Goal: Transaction & Acquisition: Purchase product/service

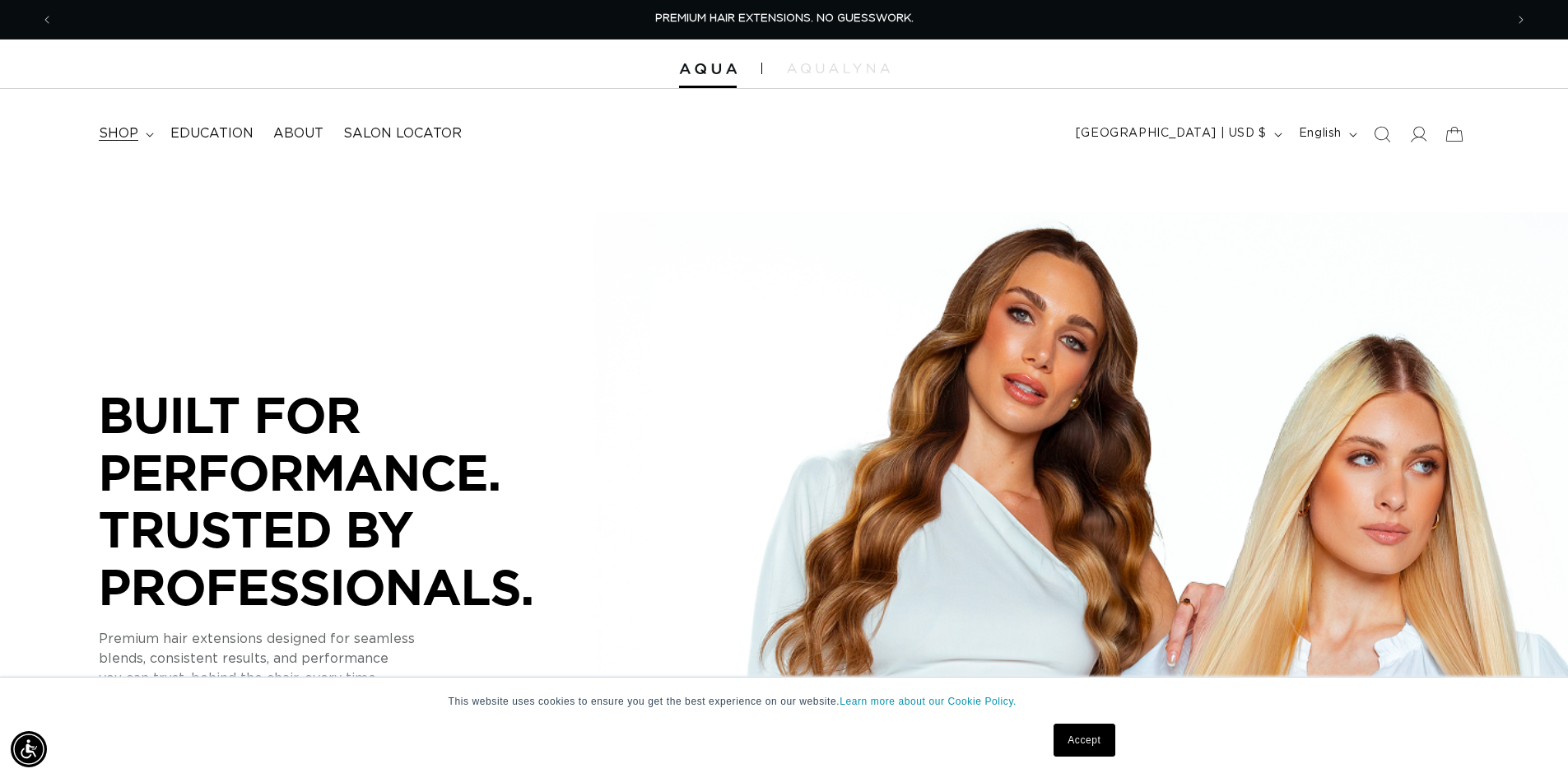
click at [115, 135] on span "shop" at bounding box center [119, 133] width 40 height 17
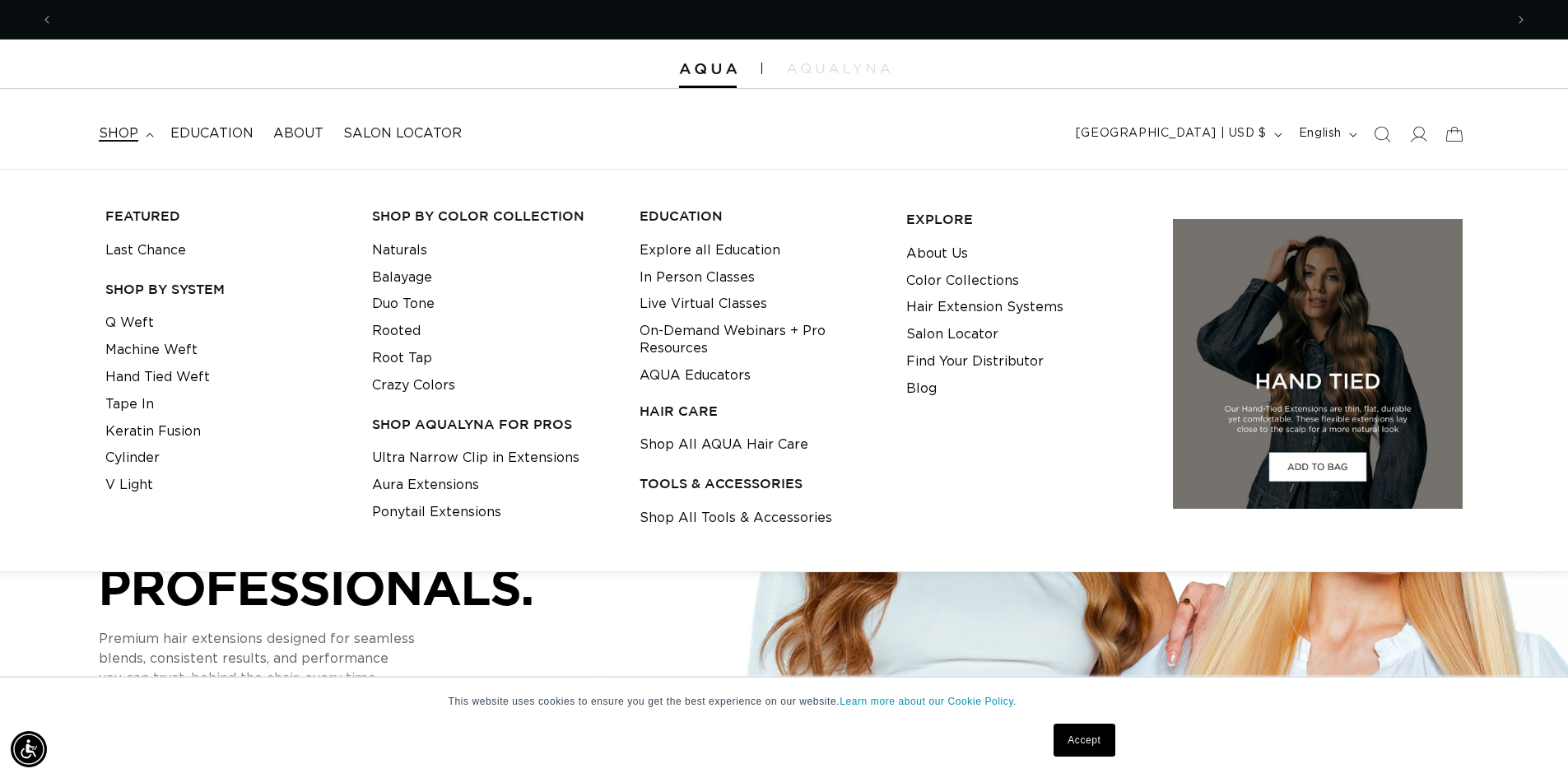
scroll to position [0, 1451]
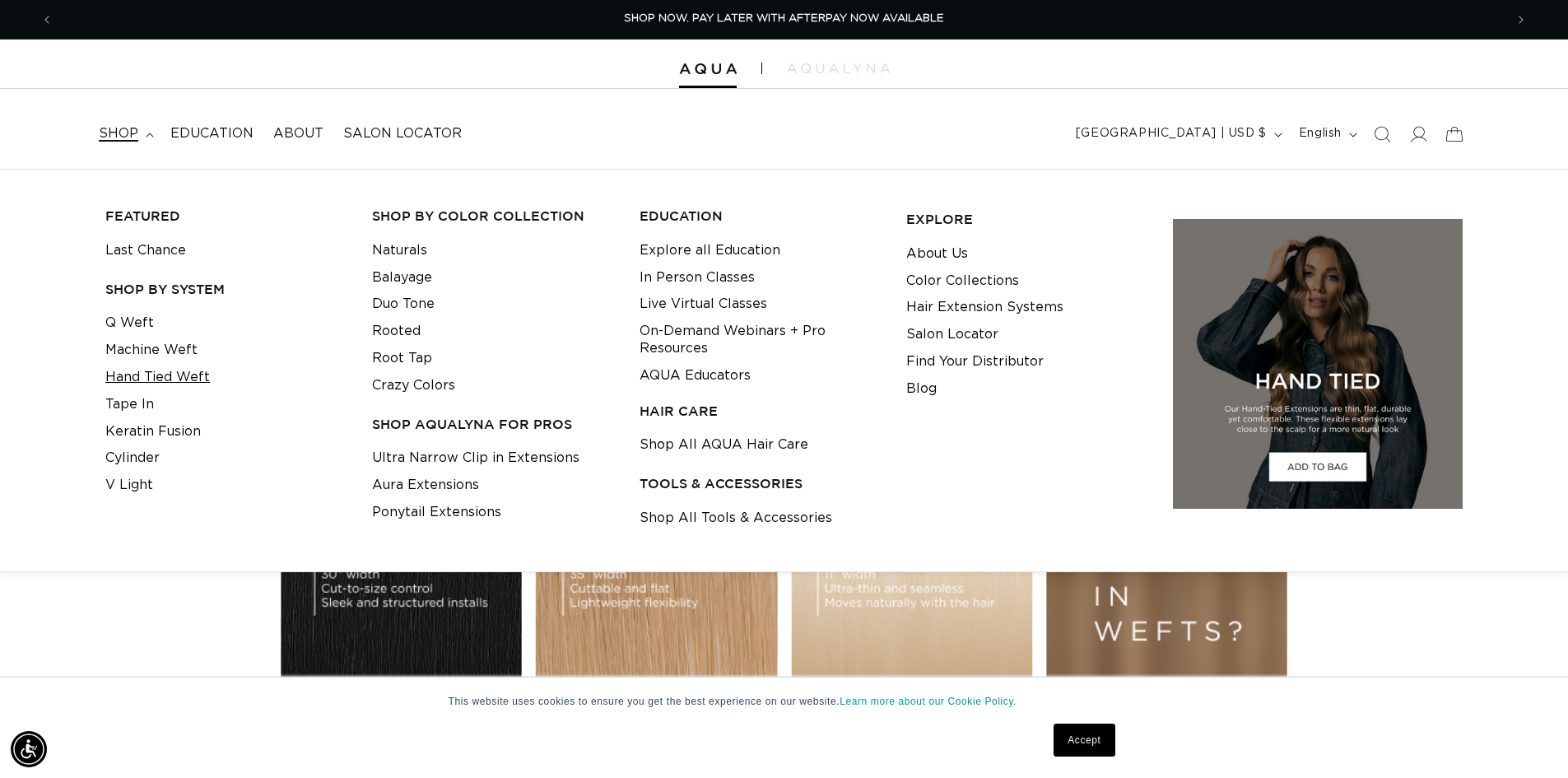
click at [114, 378] on link "Hand Tied Weft" at bounding box center [157, 377] width 104 height 27
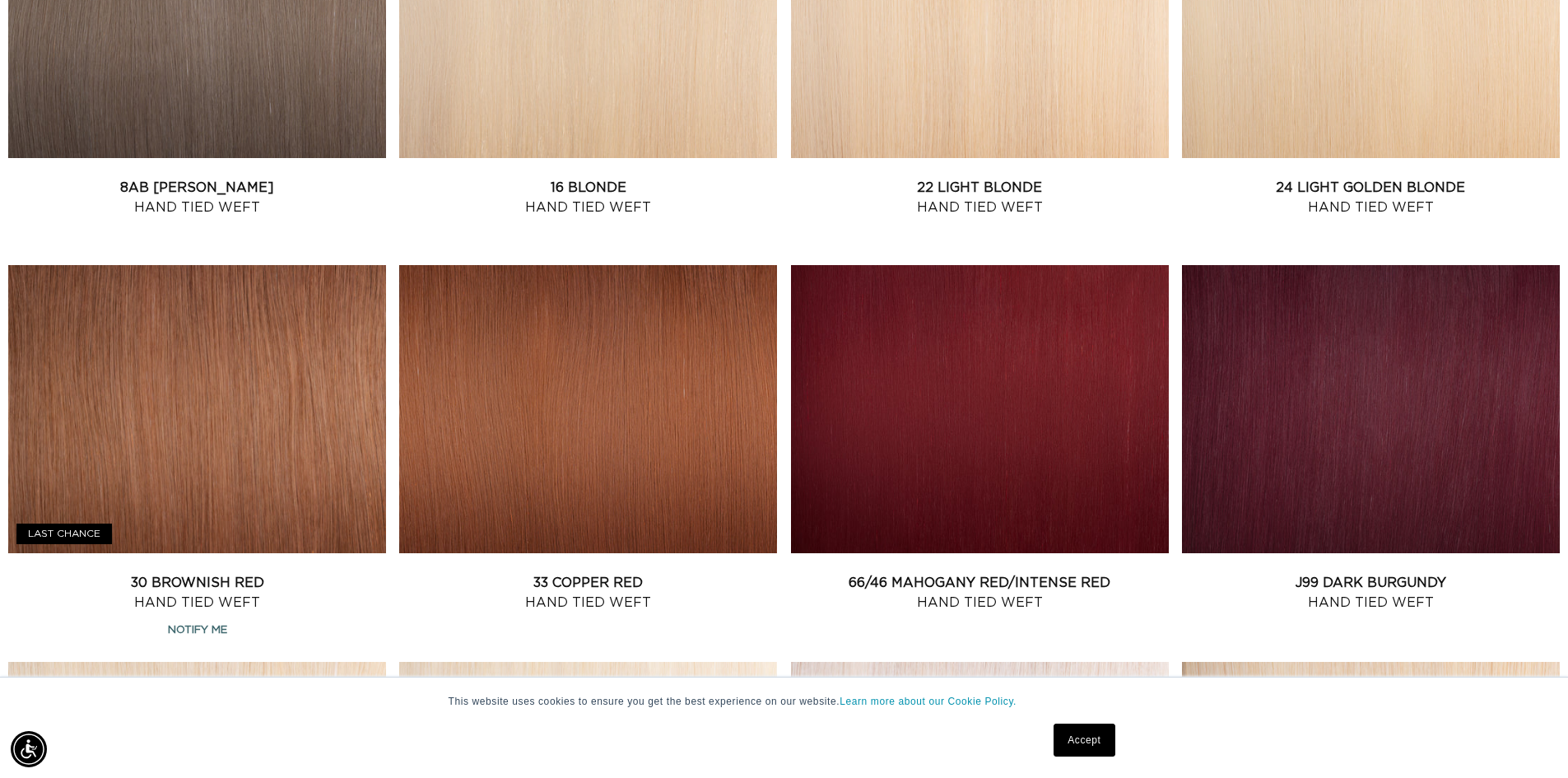
scroll to position [1563, 0]
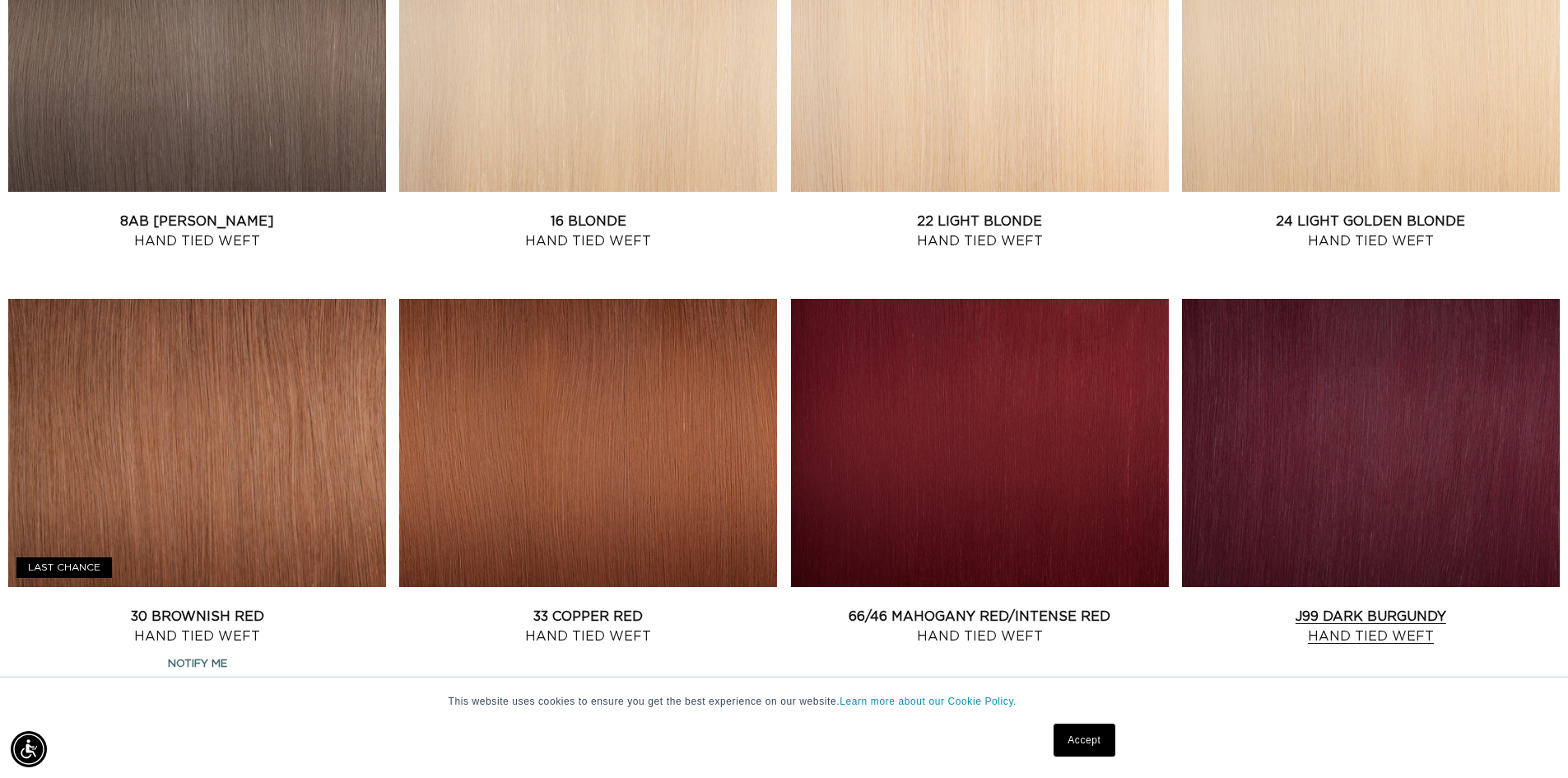
click at [1390, 606] on link "J99 Dark Burgundy Hand Tied Weft" at bounding box center [1371, 626] width 378 height 40
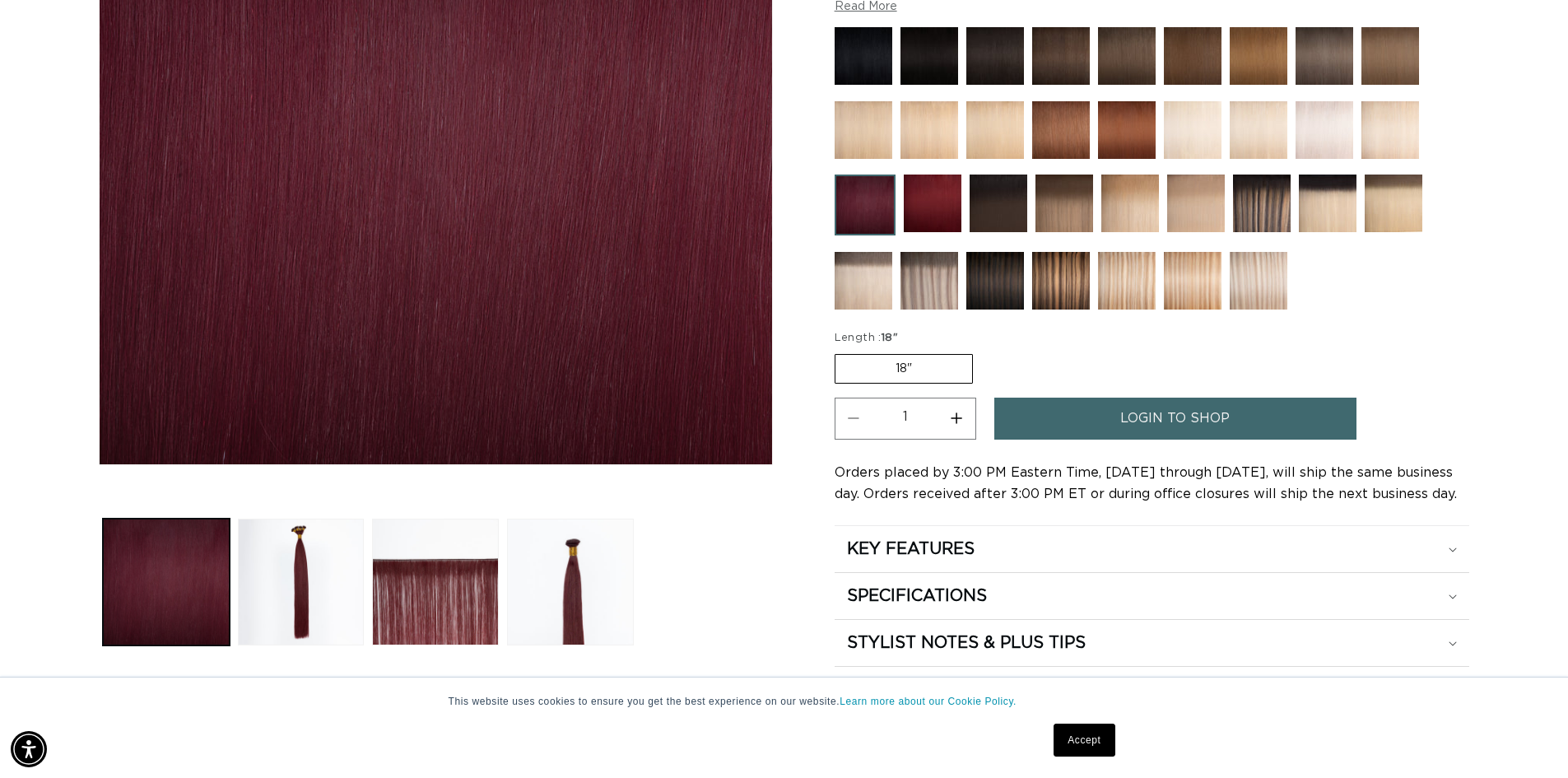
scroll to position [411, 0]
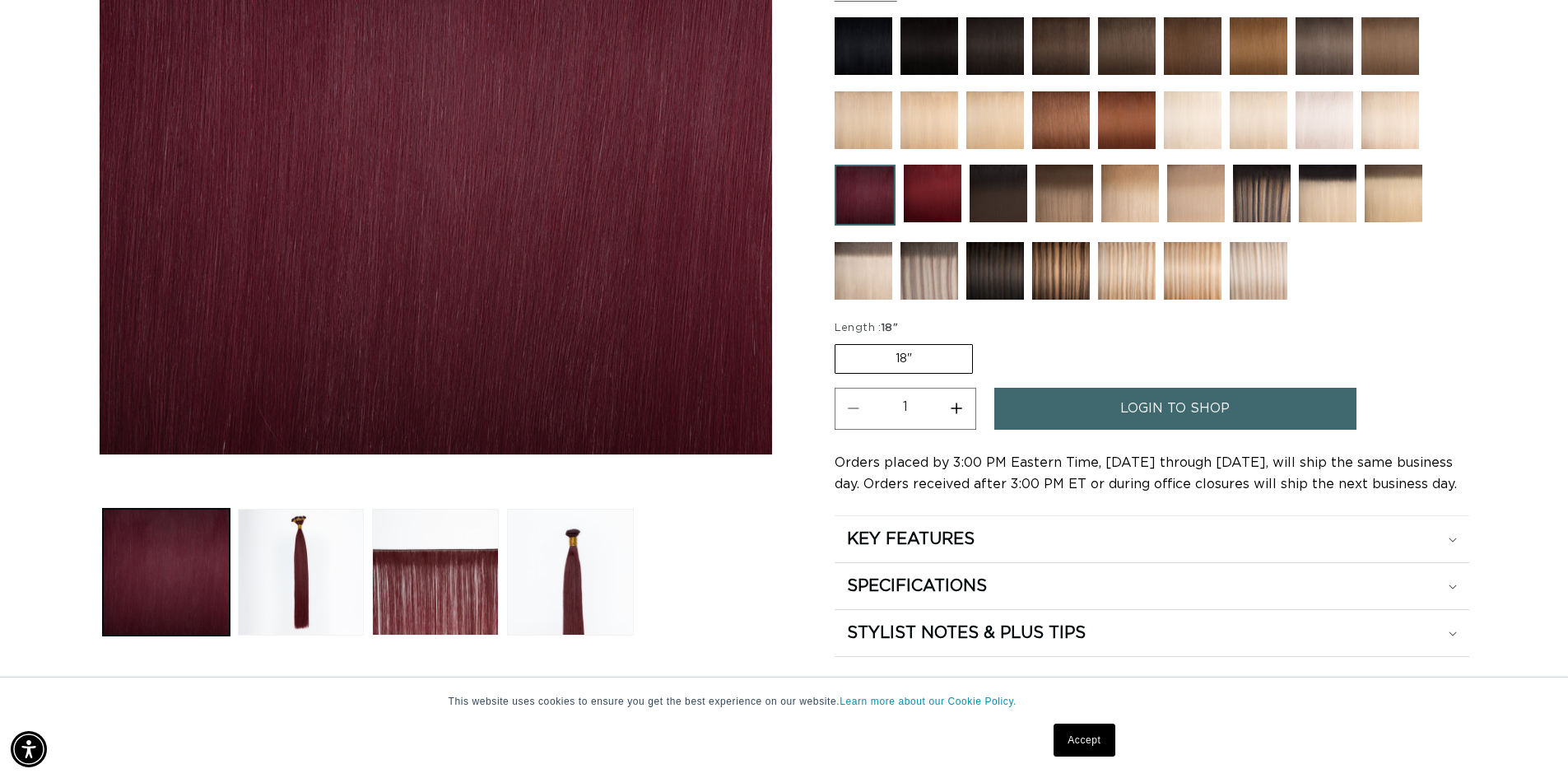
click at [923, 358] on label "18" Variant sold out or unavailable" at bounding box center [904, 358] width 139 height 30
click at [839, 342] on input "18" Variant sold out or unavailable" at bounding box center [838, 341] width 1 height 1
click at [1089, 411] on link "login to shop" at bounding box center [1175, 408] width 363 height 42
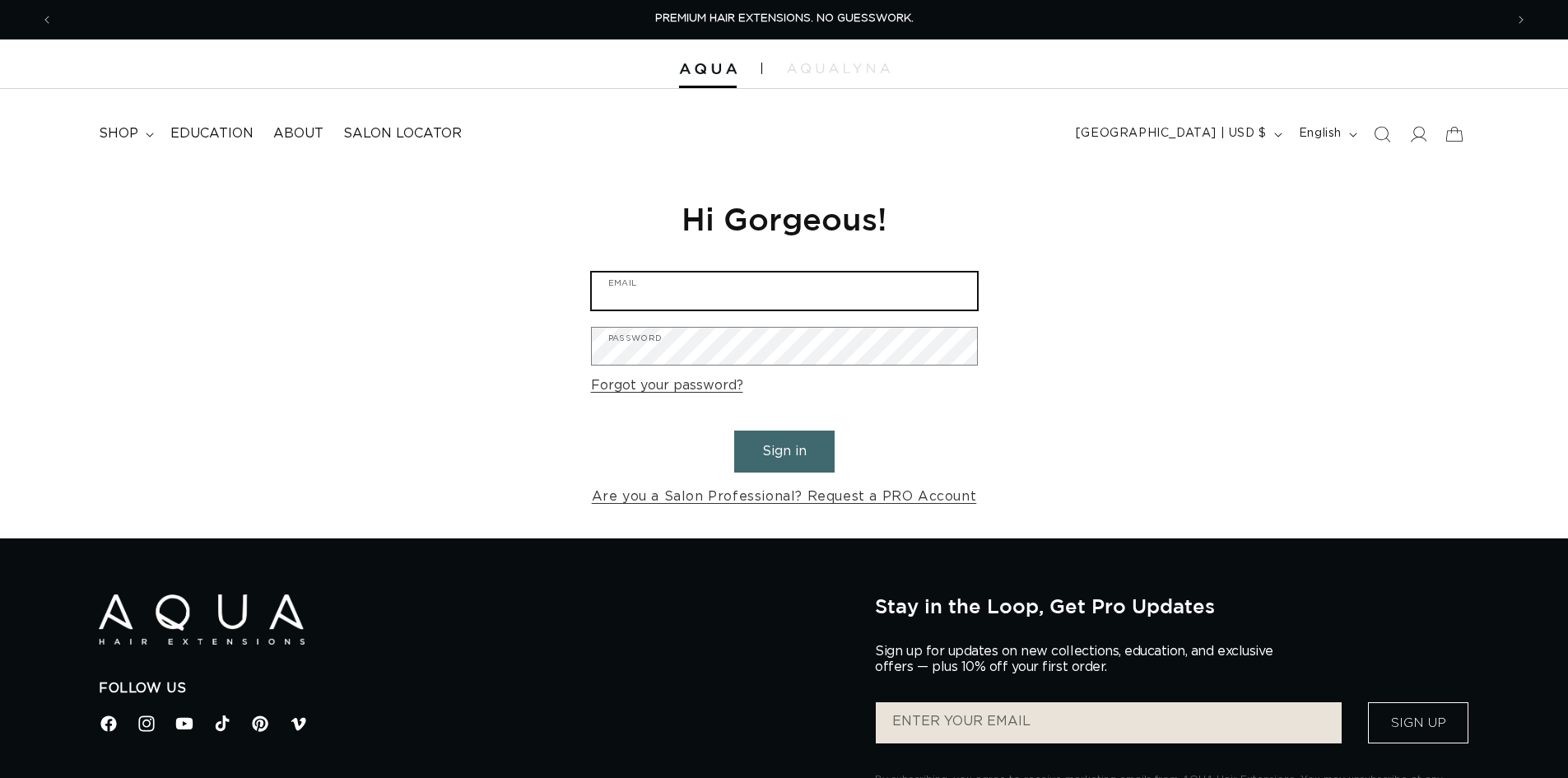
click at [879, 299] on input "Email" at bounding box center [784, 291] width 385 height 37
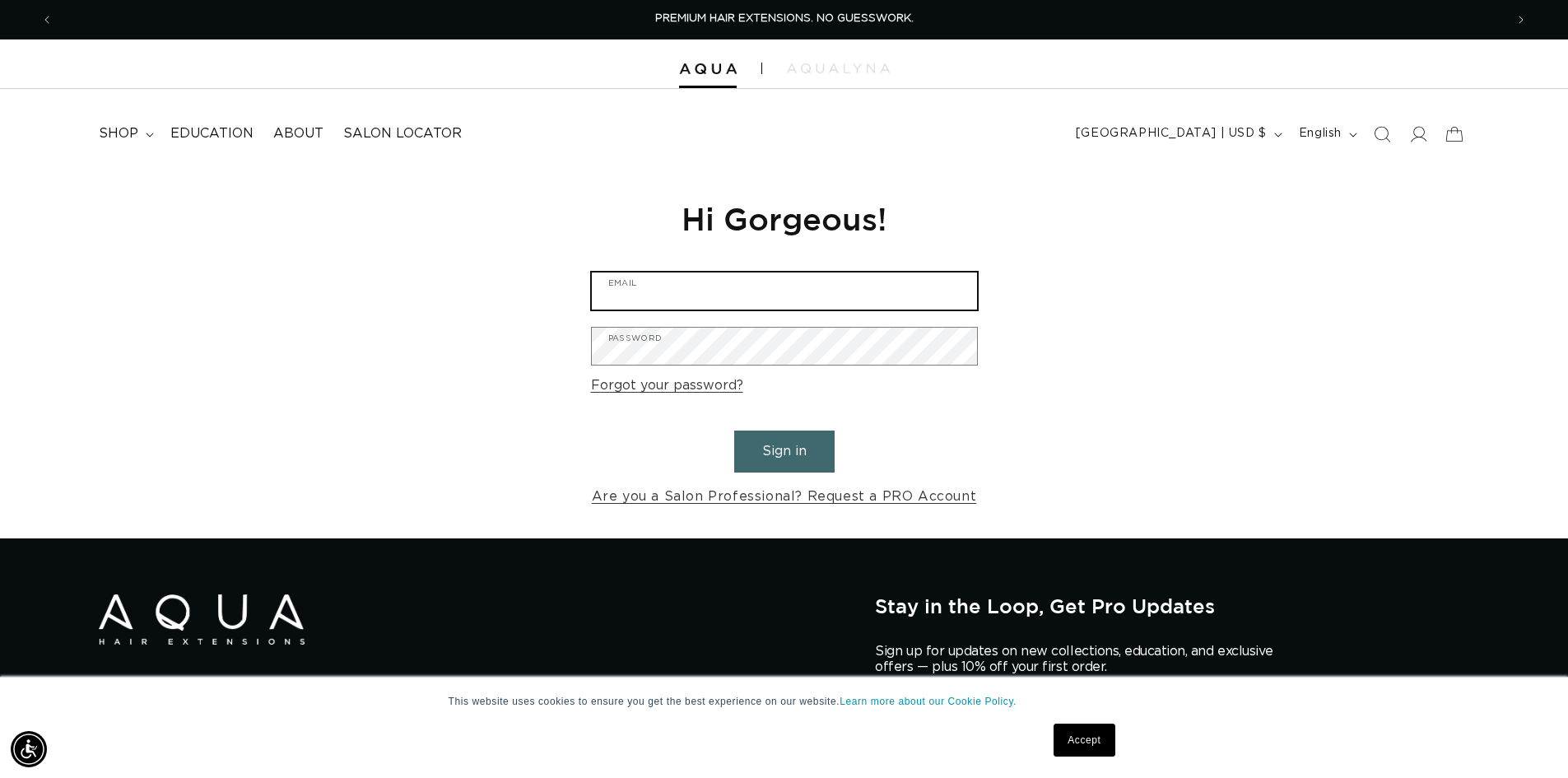
type input "artistryhairco@yahoo.com"
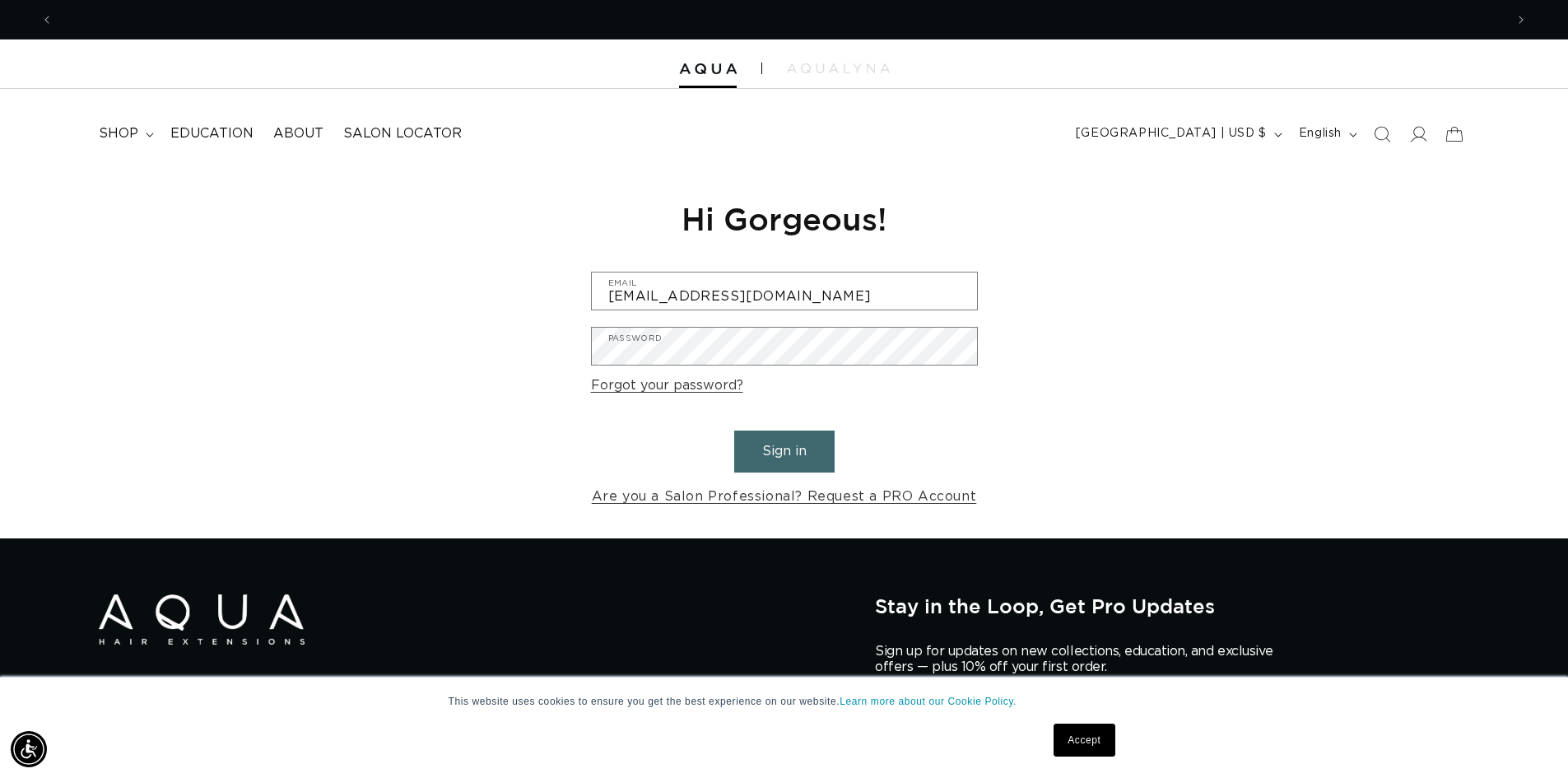
click at [1078, 280] on div "Reset your password We will send you an email to reset your password Email Subm…" at bounding box center [784, 353] width 1568 height 370
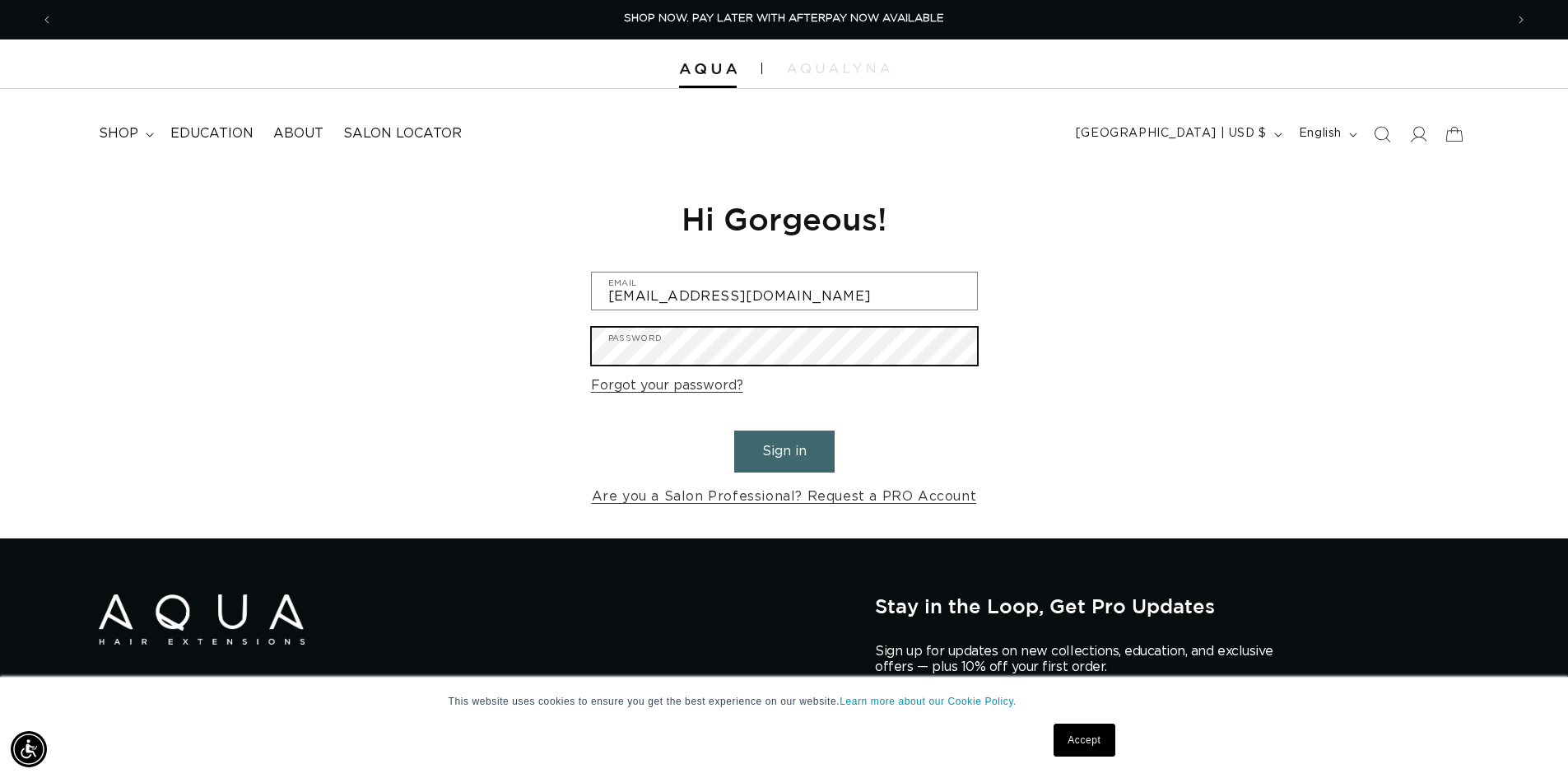
click at [734, 430] on button "Sign in" at bounding box center [784, 451] width 101 height 42
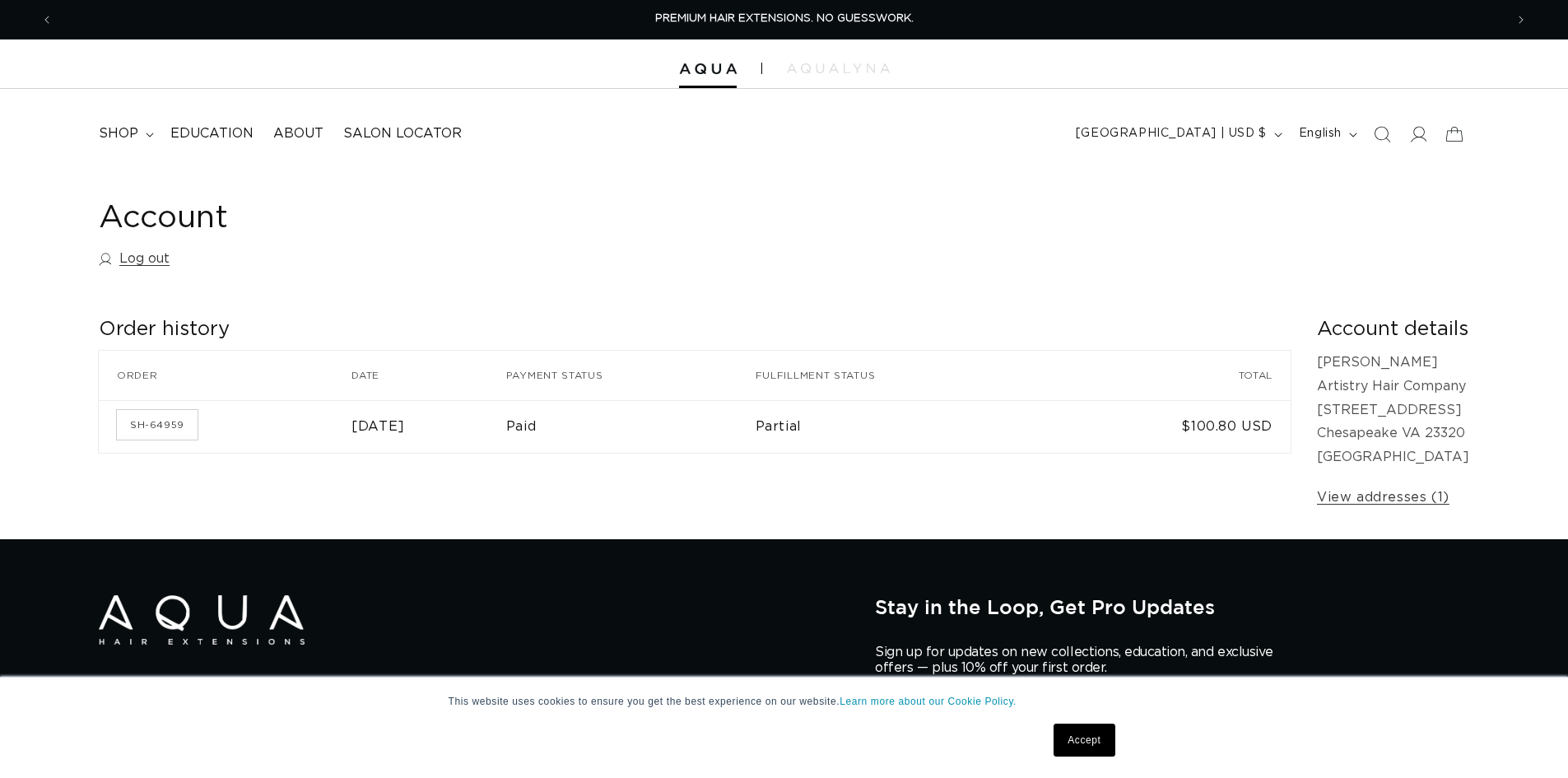
click at [758, 278] on div "Account Log out Order history Order history Order Date Payment status Fulfillme…" at bounding box center [784, 354] width 1568 height 371
click at [130, 134] on span "shop" at bounding box center [119, 133] width 40 height 17
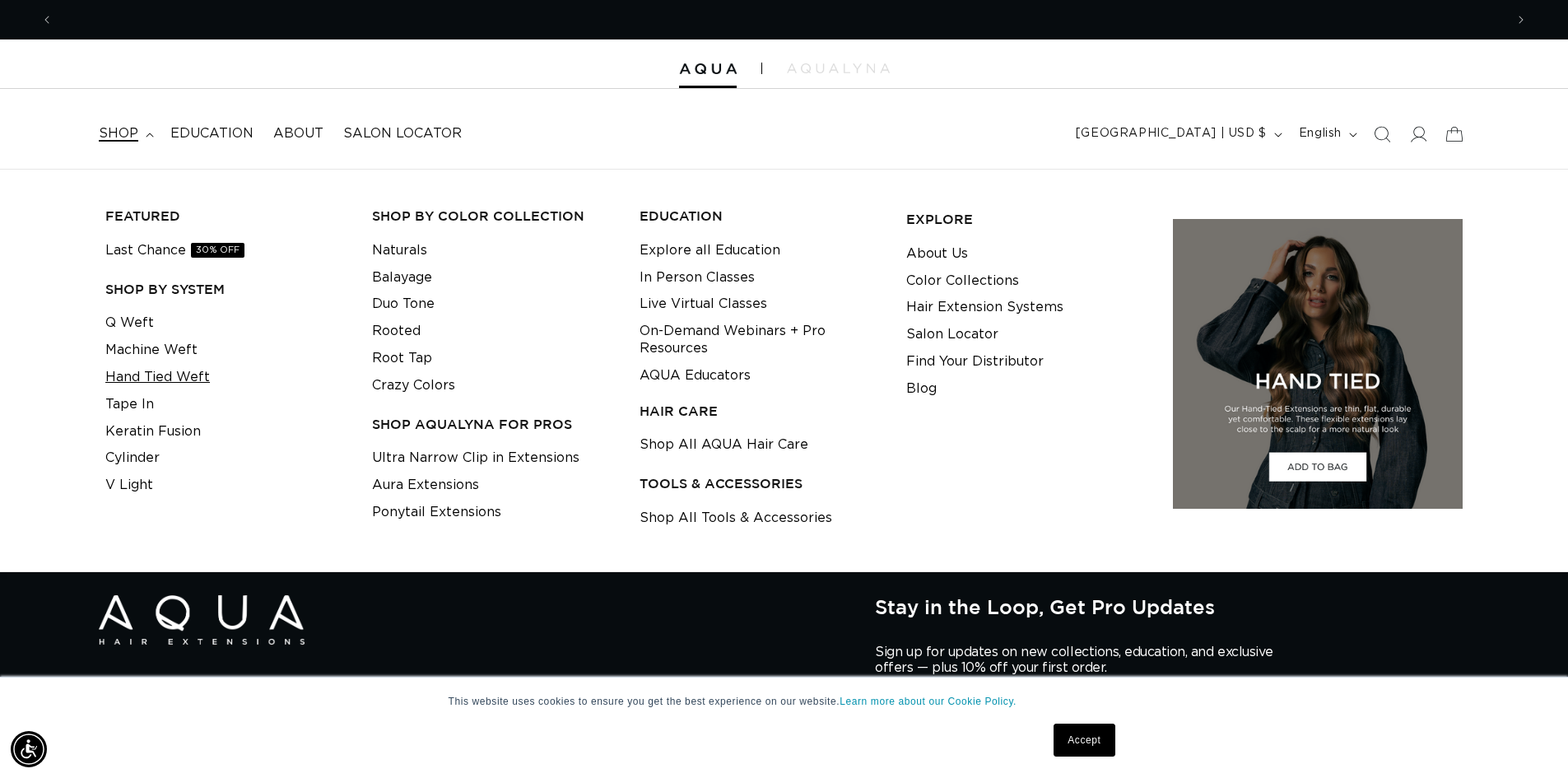
scroll to position [0, 0]
click at [181, 383] on link "Hand Tied Weft" at bounding box center [157, 377] width 104 height 27
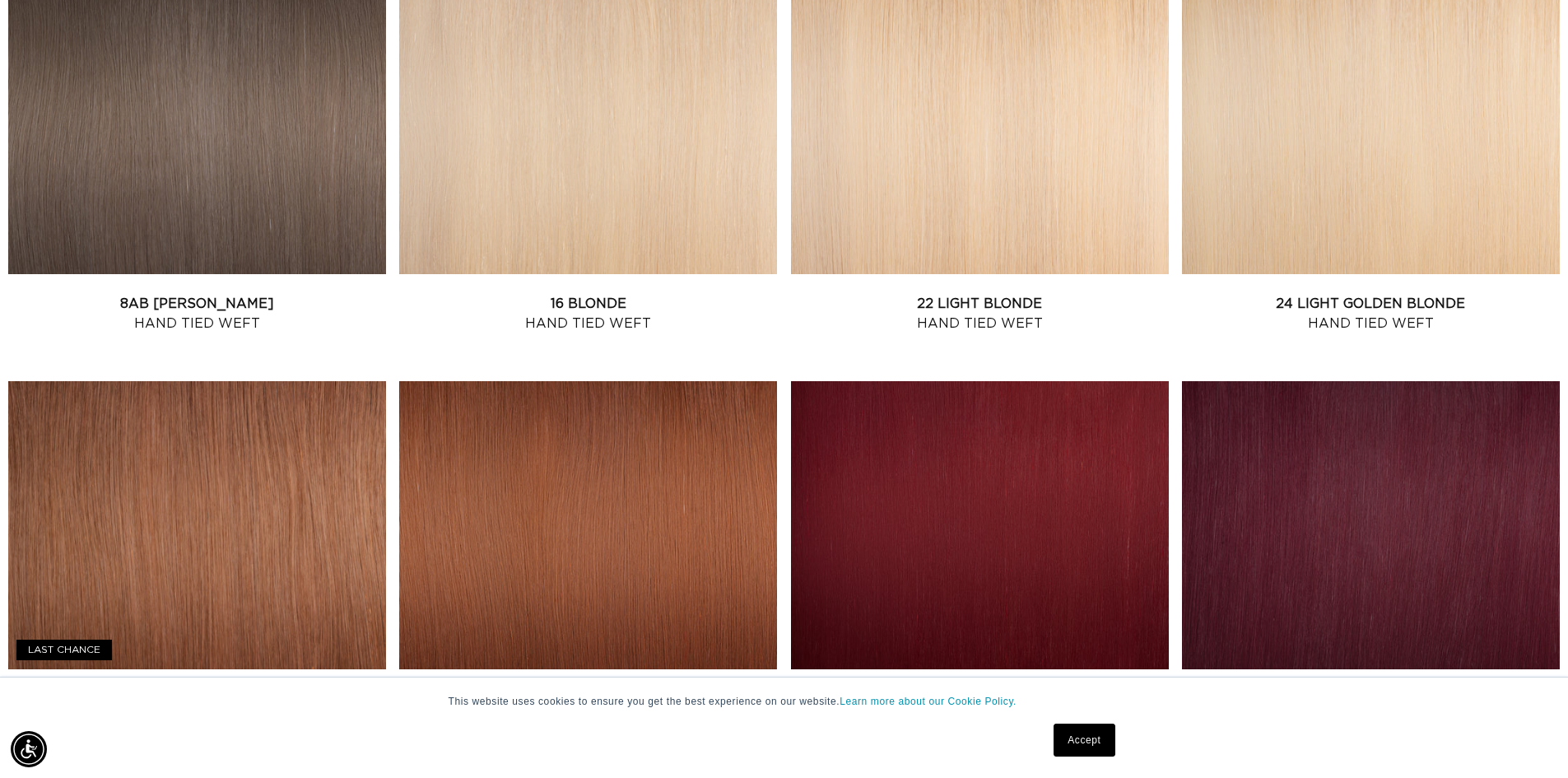
scroll to position [0, 1451]
click at [1320, 689] on link "J99 Dark Burgundy Hand Tied Weft" at bounding box center [1371, 709] width 378 height 40
click at [647, 689] on link "33 Copper Red Hand Tied Weft" at bounding box center [588, 709] width 378 height 40
click at [1401, 689] on link "J99 Dark Burgundy Hand Tied Weft" at bounding box center [1371, 709] width 378 height 40
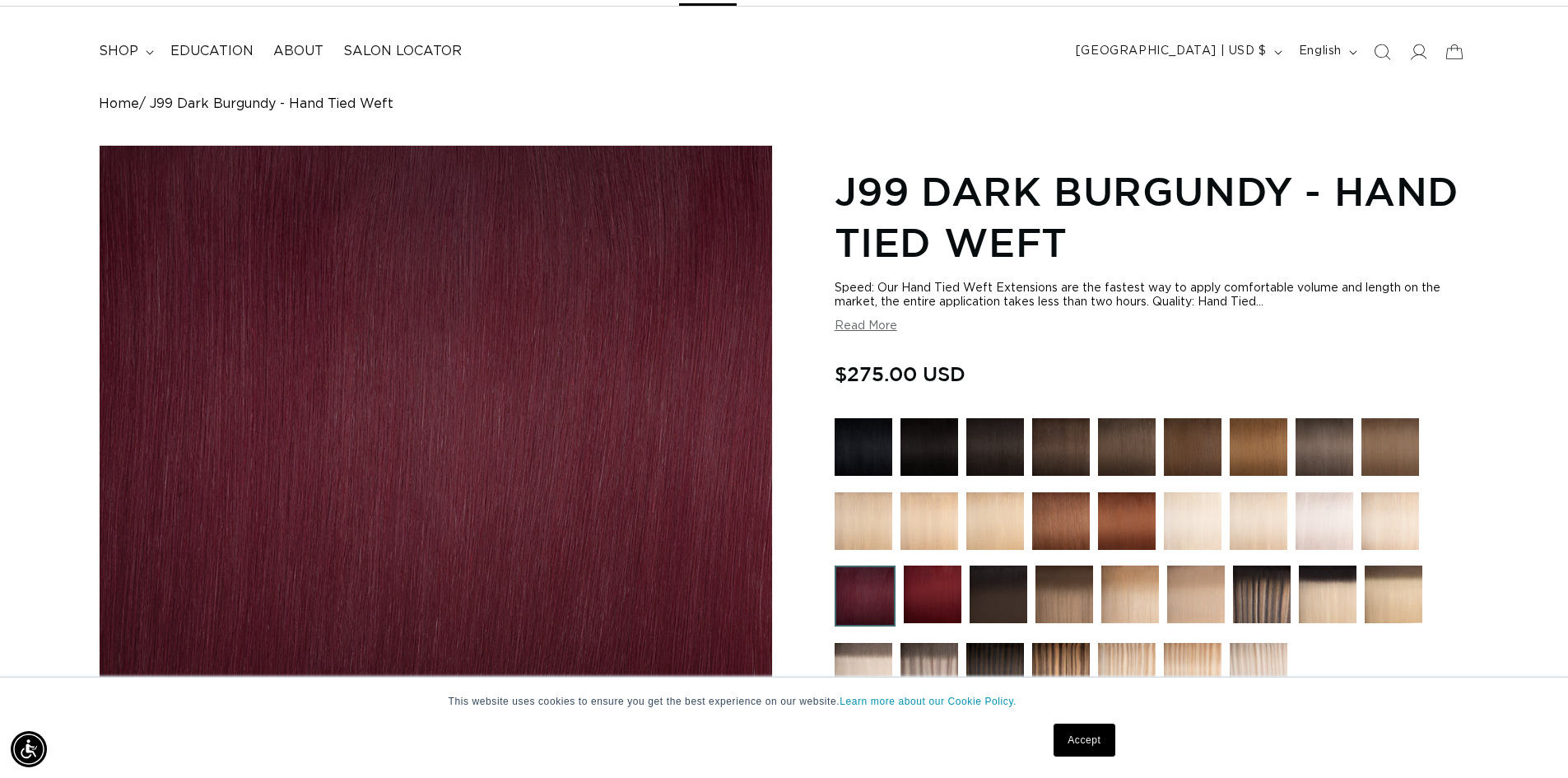
scroll to position [0, 1451]
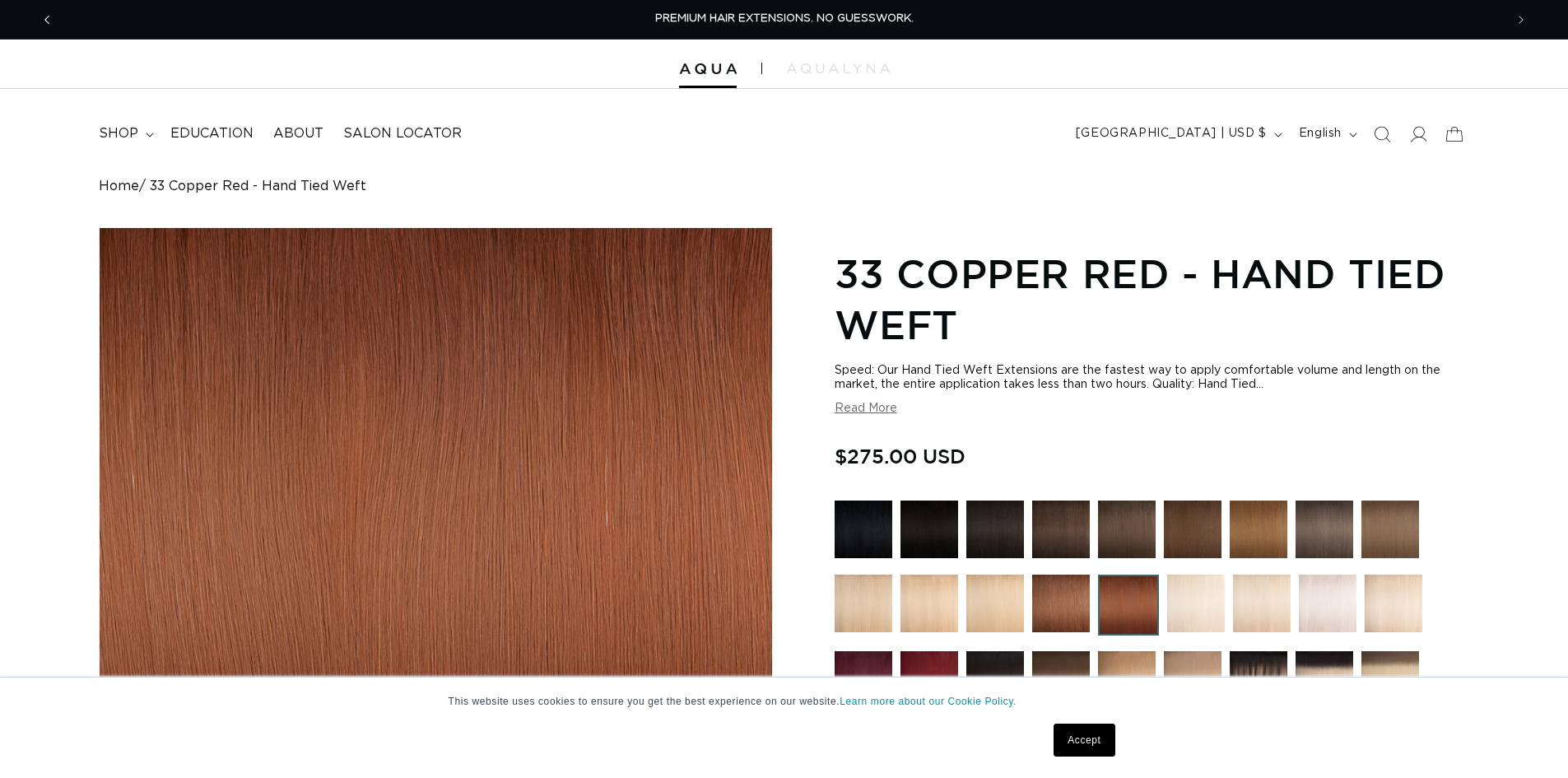
click at [47, 17] on icon "Previous announcement" at bounding box center [47, 20] width 5 height 18
